Goal: Task Accomplishment & Management: Manage account settings

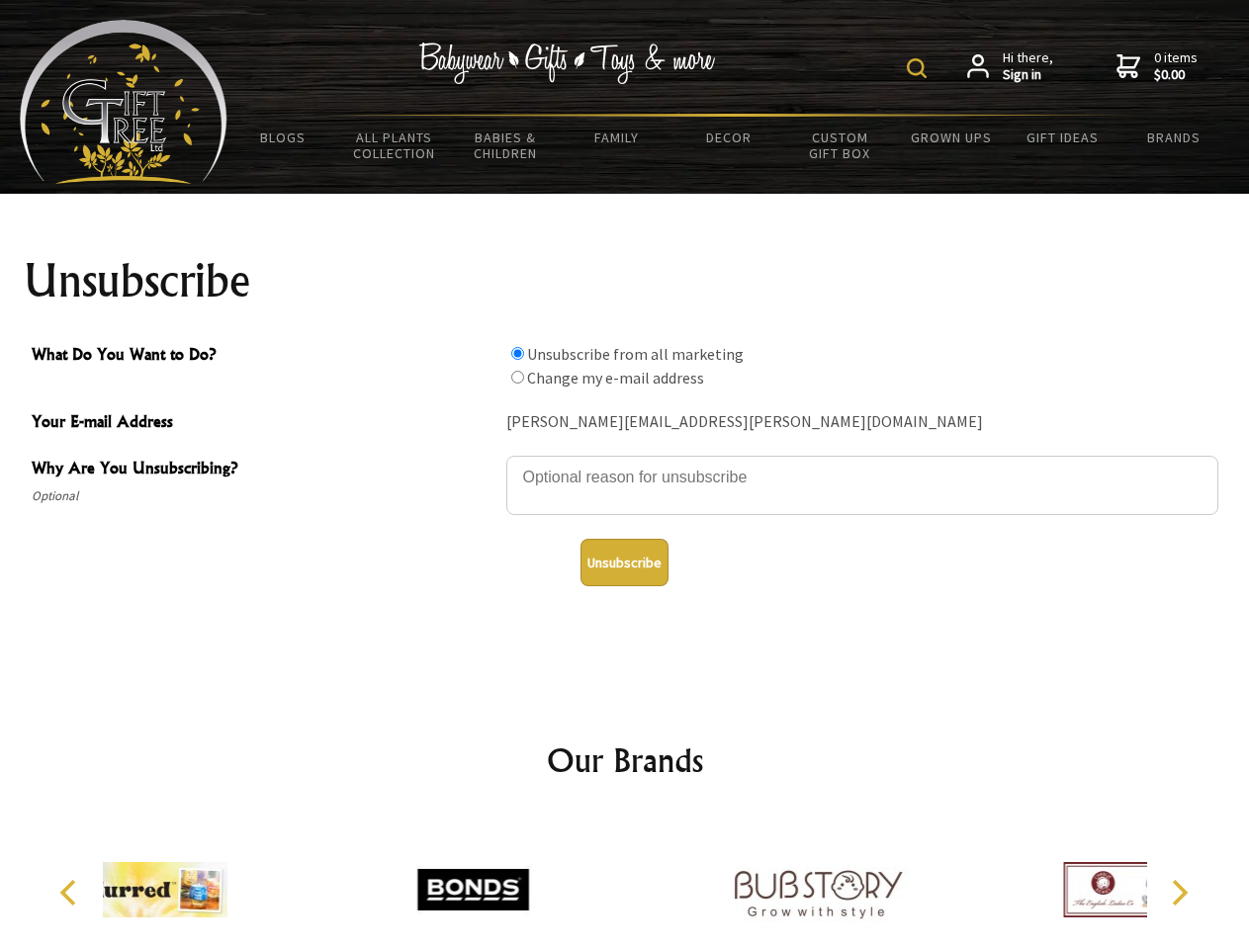
click at [920, 68] on img at bounding box center [917, 68] width 20 height 20
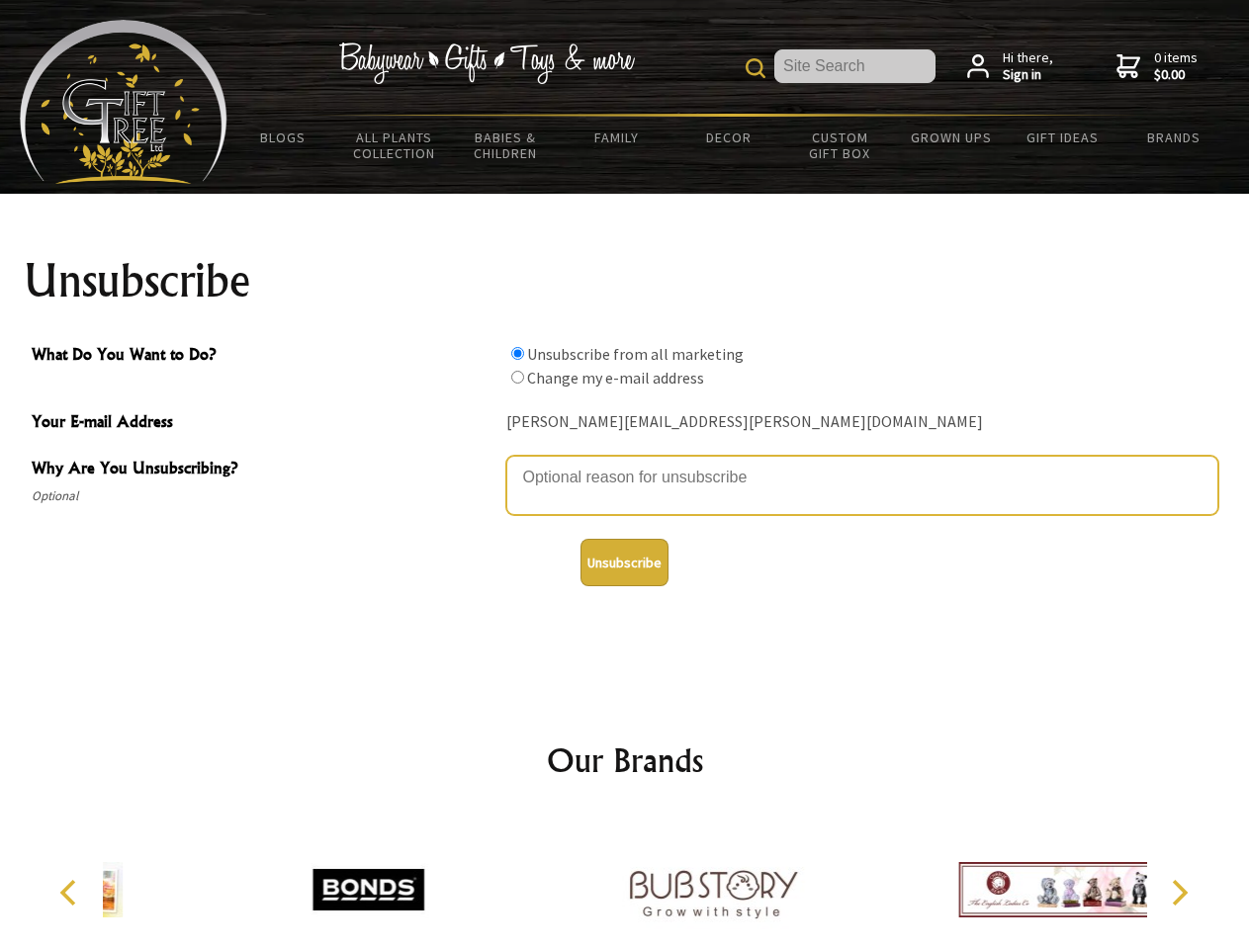
click at [625, 463] on textarea "Why Are You Unsubscribing?" at bounding box center [862, 485] width 712 height 59
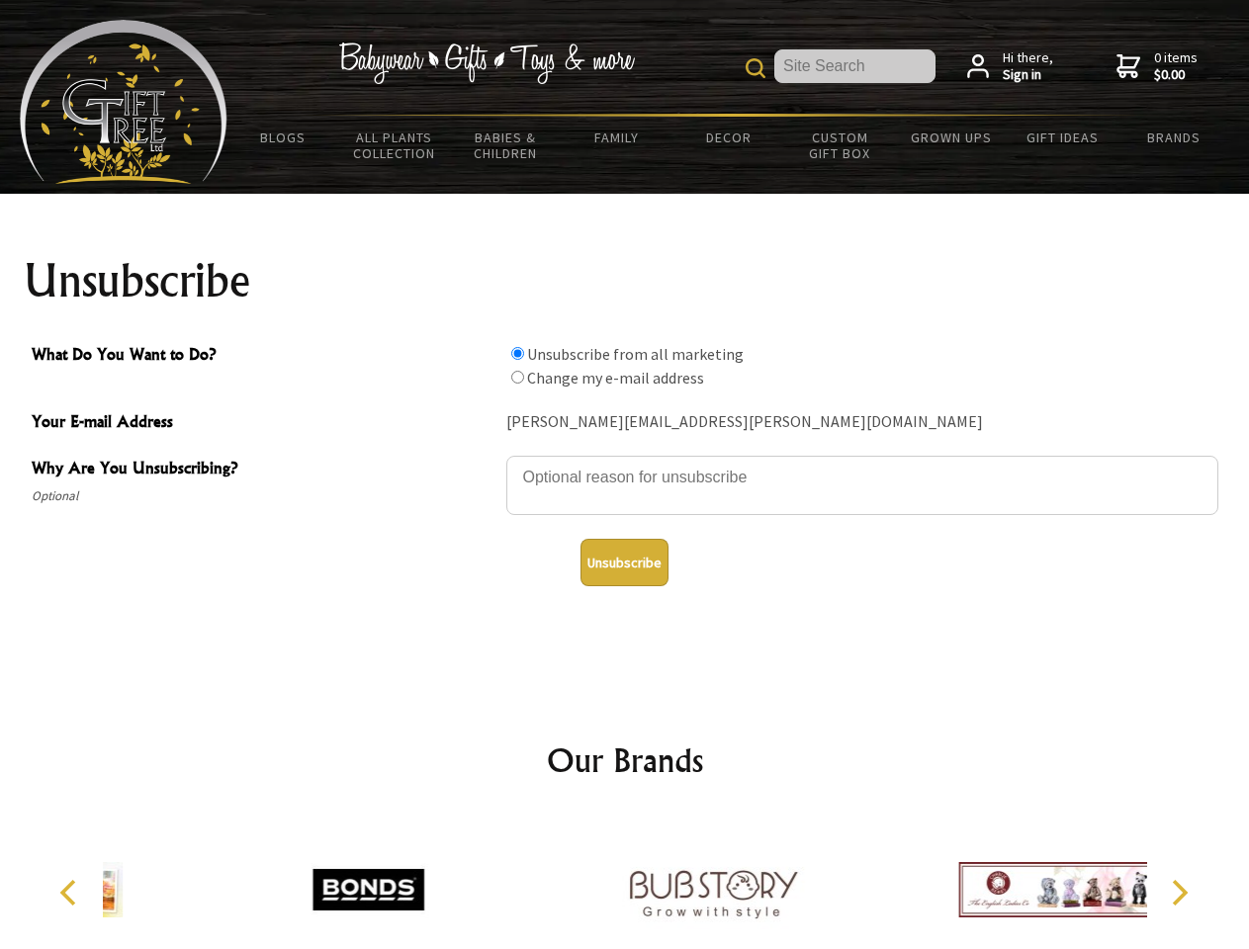
click at [517, 353] on input "What Do You Want to Do?" at bounding box center [517, 353] width 13 height 13
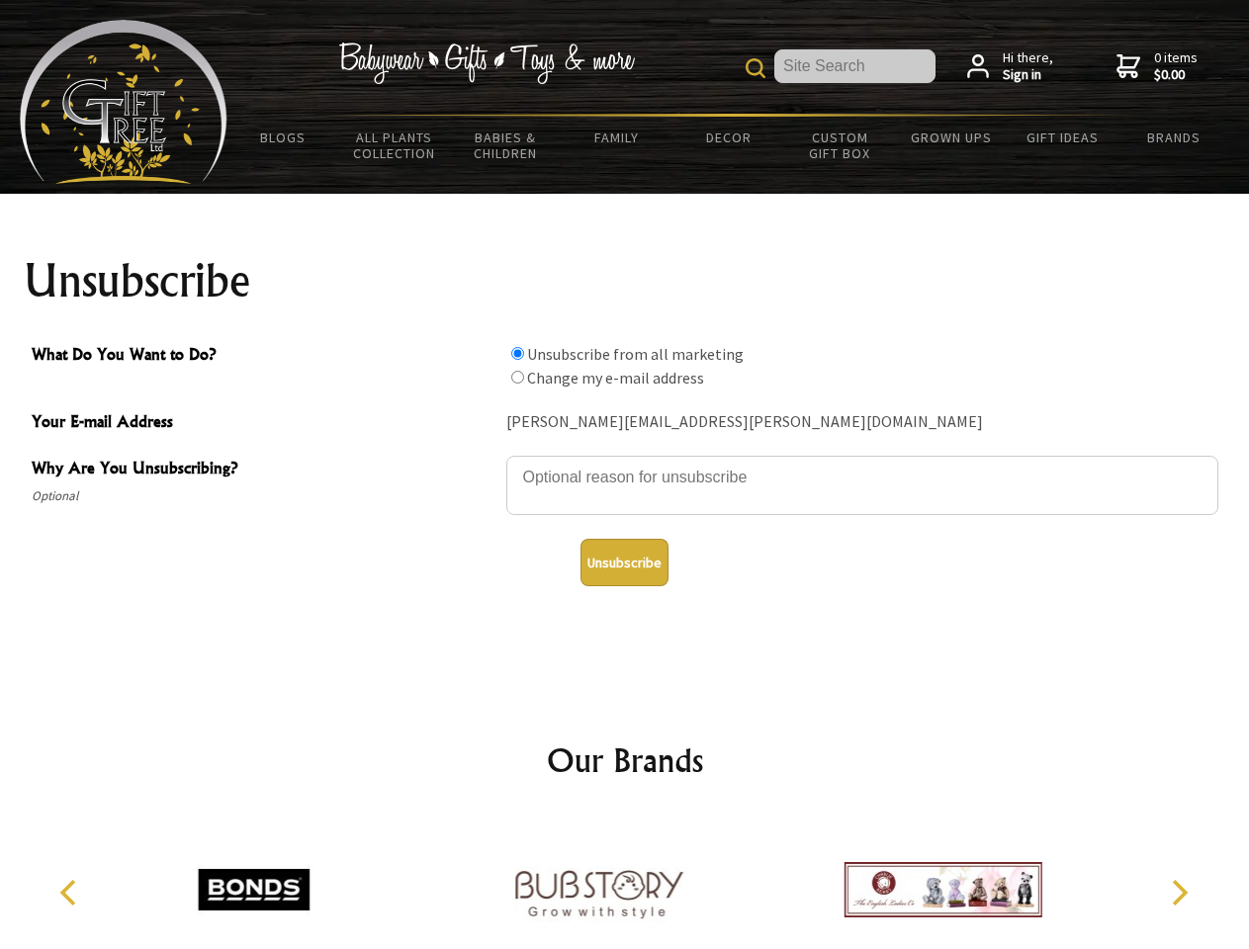
click at [517, 377] on input "What Do You Want to Do?" at bounding box center [517, 377] width 13 height 13
radio input "true"
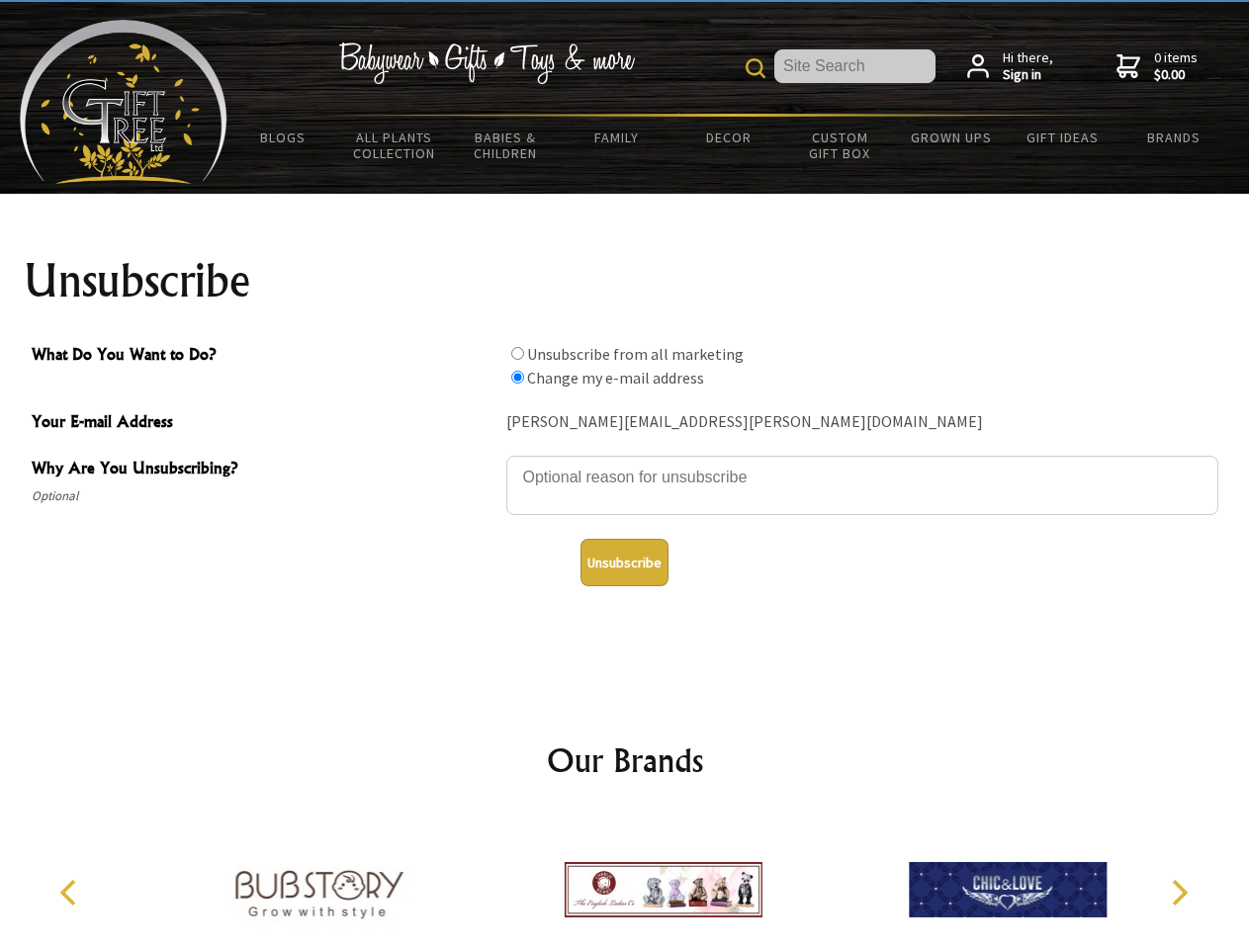
click at [624, 563] on button "Unsubscribe" at bounding box center [624, 562] width 88 height 47
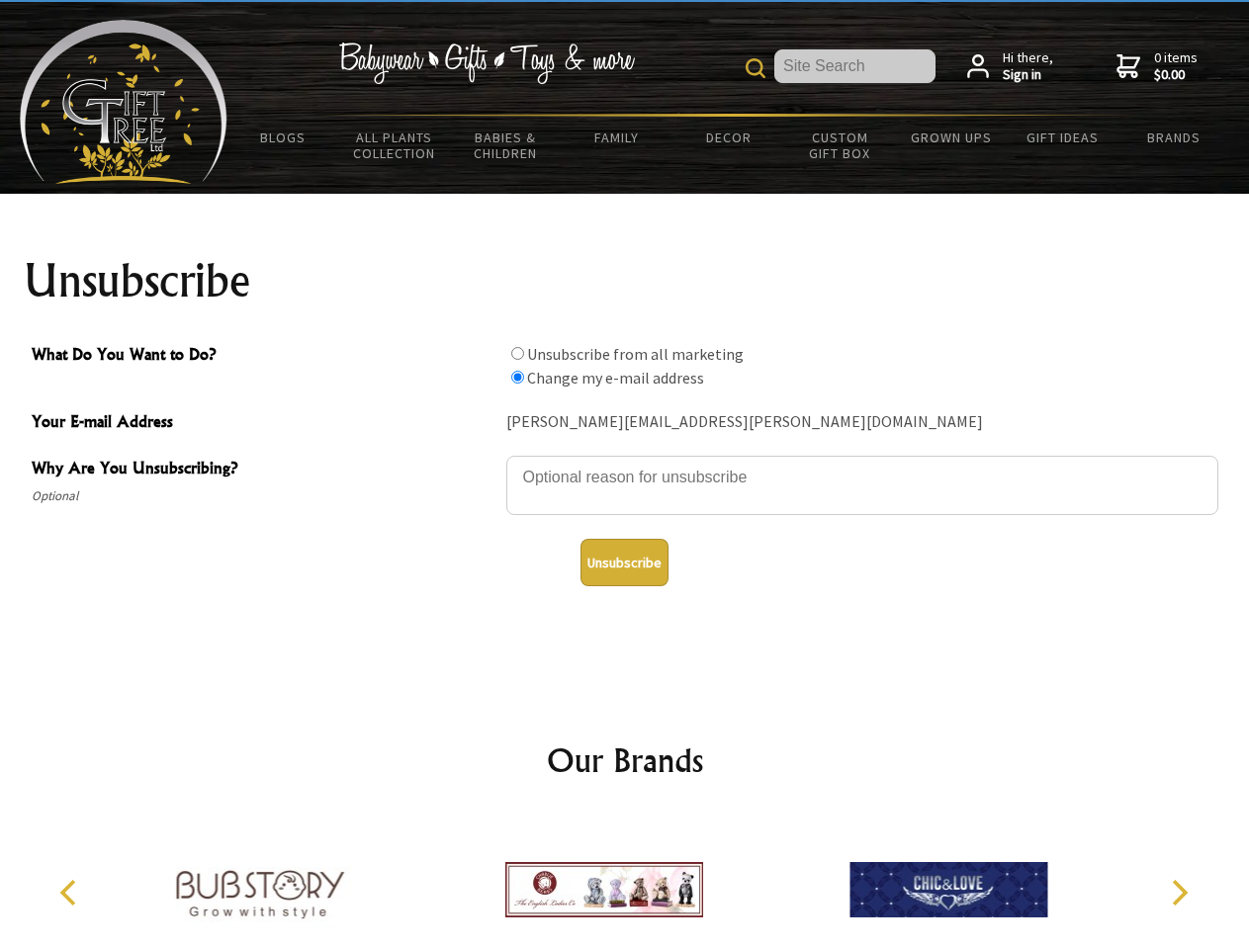
click at [625, 882] on img at bounding box center [604, 890] width 198 height 148
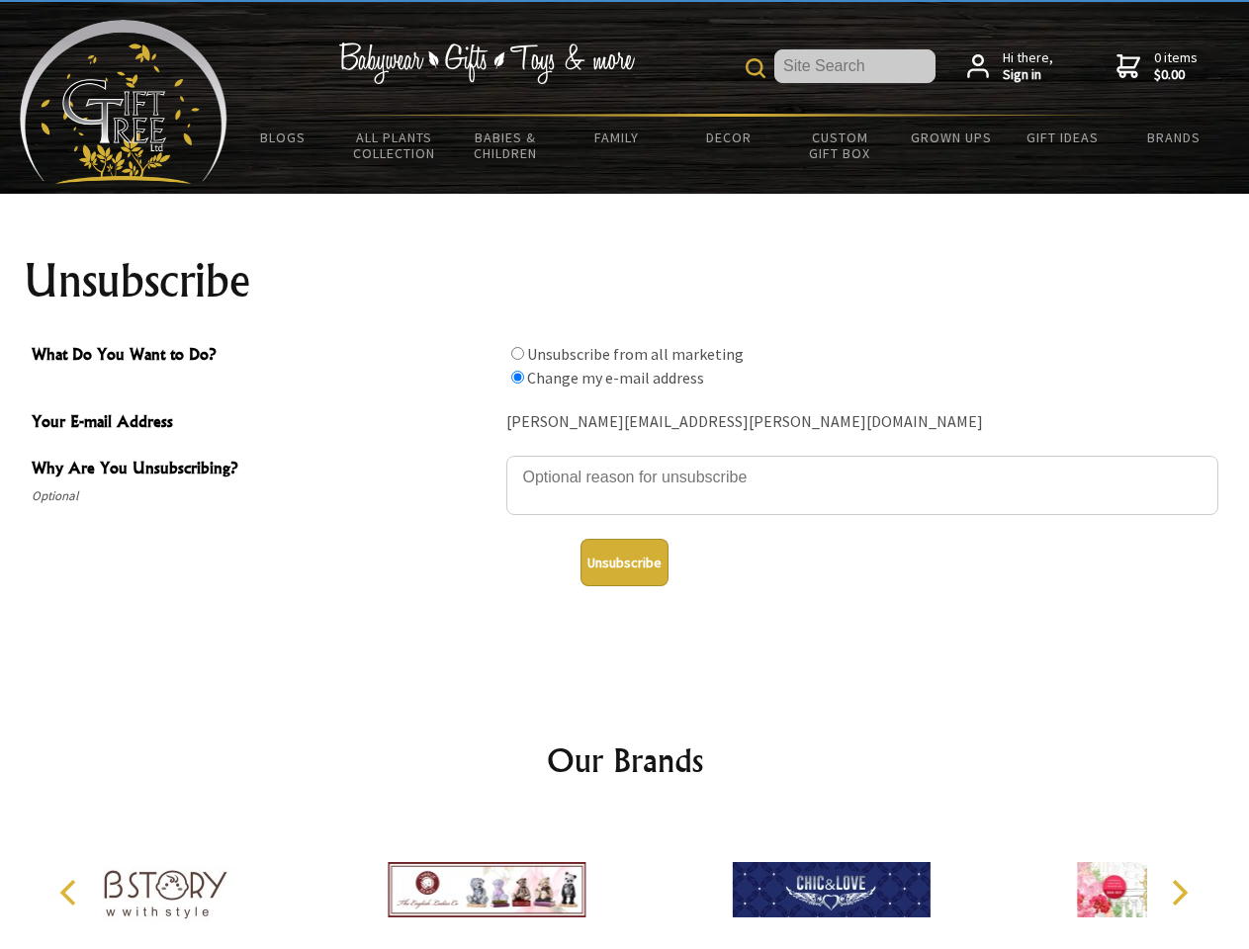
click at [71, 893] on icon "Previous" at bounding box center [70, 893] width 26 height 26
click at [1179, 893] on icon "Next" at bounding box center [1178, 893] width 26 height 26
